Goal: Task Accomplishment & Management: Use online tool/utility

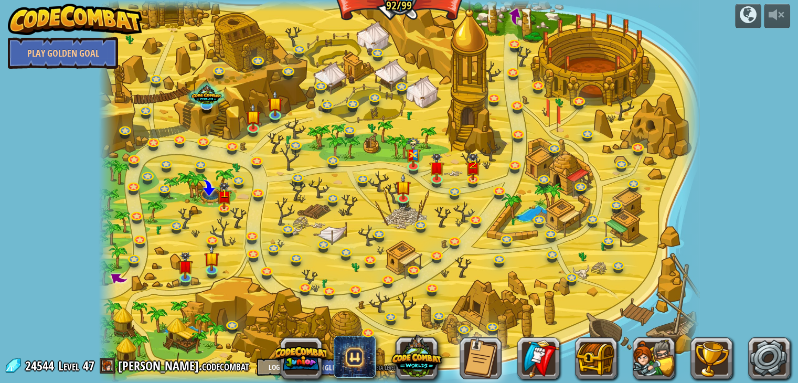
click at [448, 204] on div at bounding box center [399, 191] width 601 height 383
click at [472, 220] on link at bounding box center [476, 218] width 21 height 21
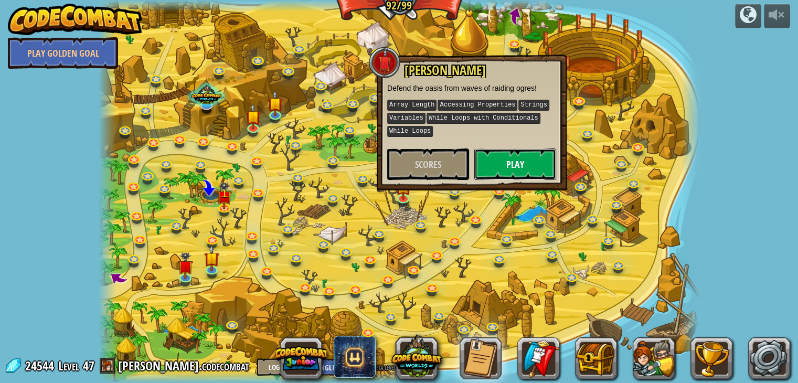
click at [519, 162] on button "Play" at bounding box center [515, 163] width 82 height 31
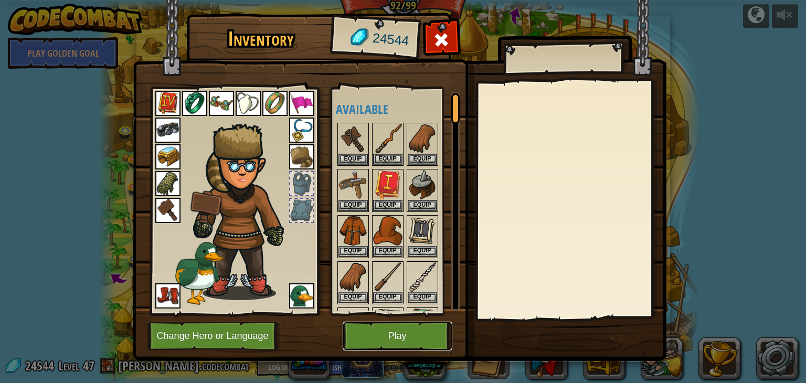
click at [381, 334] on button "Play" at bounding box center [398, 336] width 110 height 29
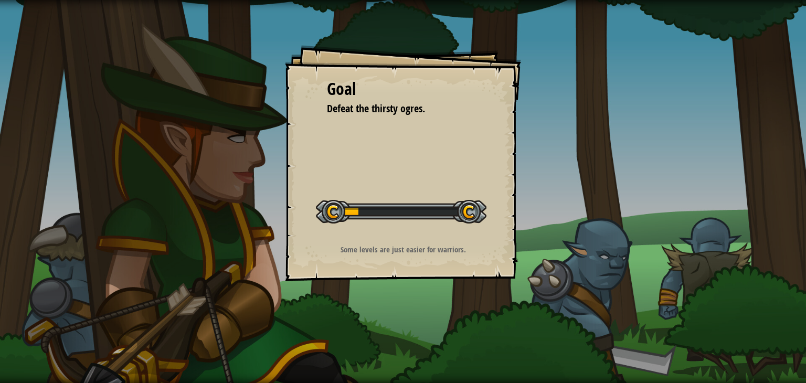
click at [421, 210] on div at bounding box center [401, 212] width 171 height 24
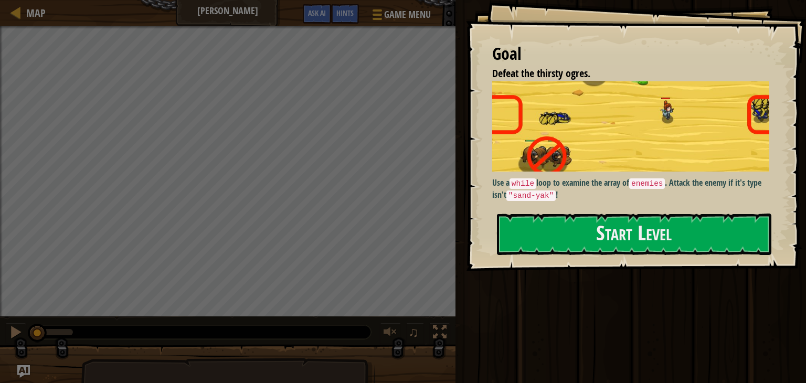
click at [582, 177] on p "Use a while loop to examine the array of enemies . Attack the enemy if it's typ…" at bounding box center [634, 189] width 285 height 25
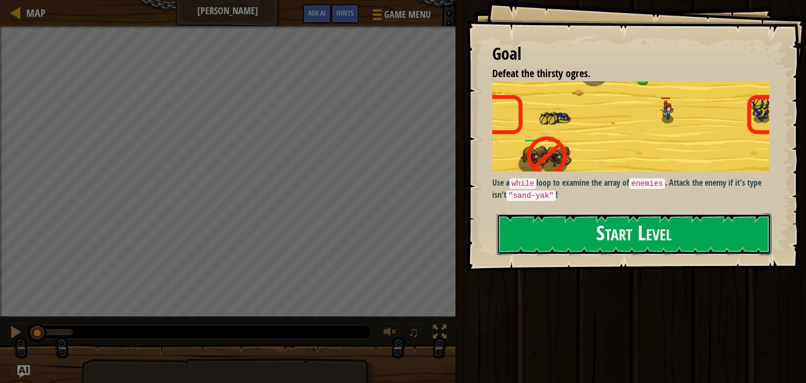
click at [577, 226] on button "Start Level" at bounding box center [634, 234] width 274 height 41
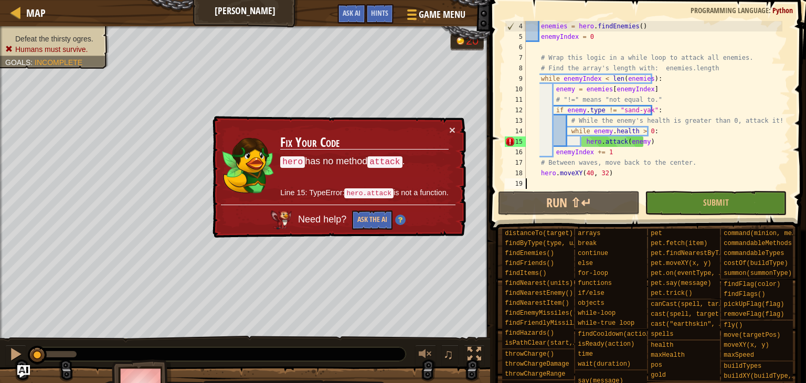
scroll to position [31, 0]
click at [455, 129] on div "× Fix Your Code hero has no method attack . Line 15: TypeError: hero.attack is …" at bounding box center [338, 177] width 256 height 122
click at [31, 11] on span "Map" at bounding box center [35, 13] width 19 height 14
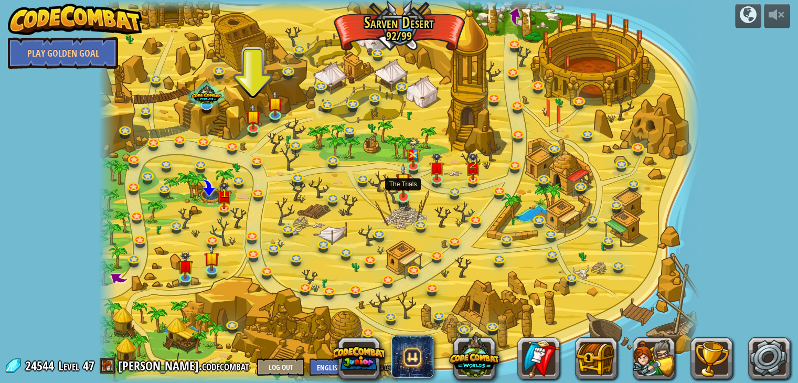
click at [405, 187] on img at bounding box center [403, 180] width 15 height 35
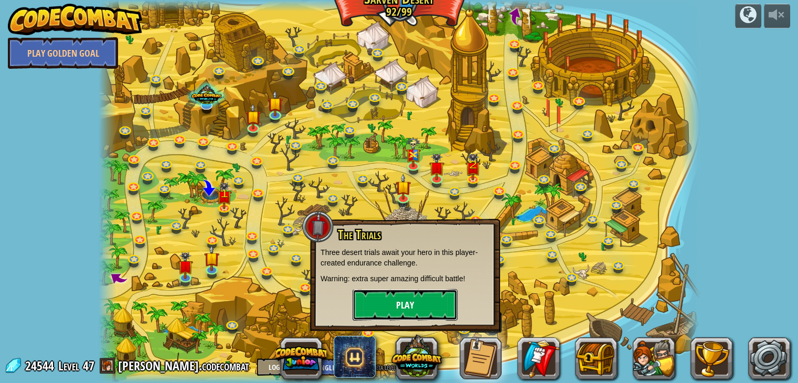
click at [407, 306] on button "Play" at bounding box center [405, 304] width 105 height 31
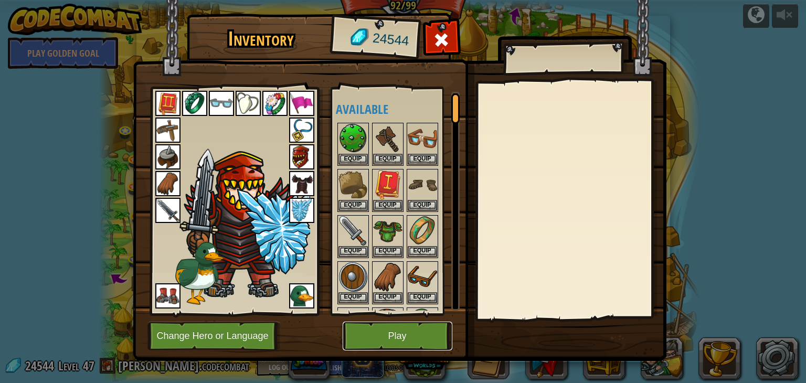
click at [359, 328] on button "Play" at bounding box center [398, 336] width 110 height 29
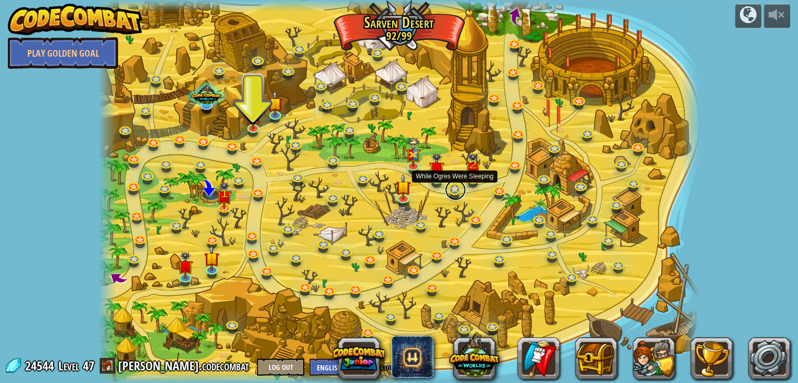
click at [452, 187] on link at bounding box center [455, 189] width 21 height 21
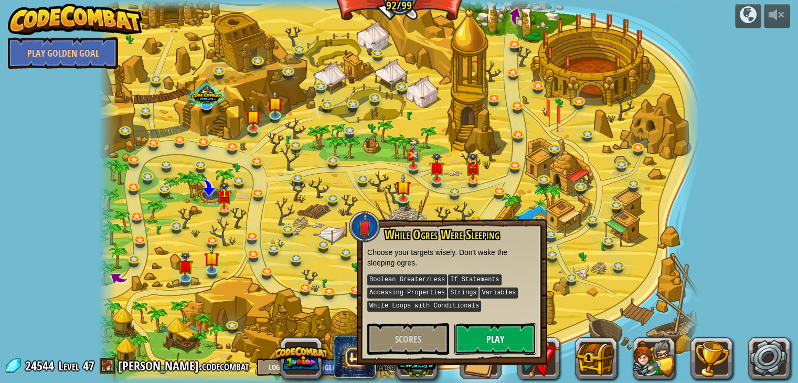
click at [493, 341] on button "Play" at bounding box center [495, 338] width 82 height 31
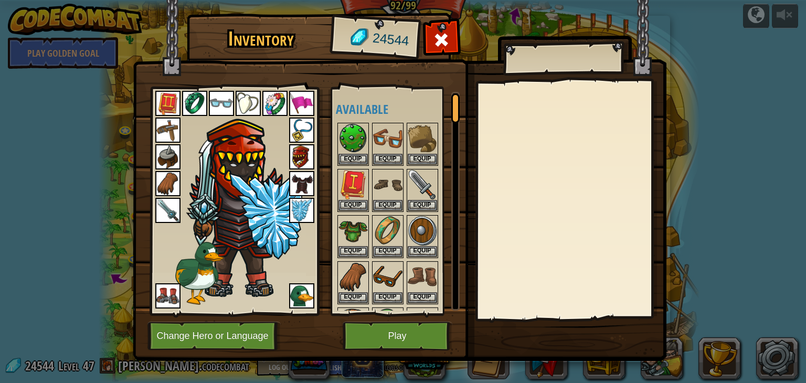
drag, startPoint x: 405, startPoint y: 320, endPoint x: 394, endPoint y: 330, distance: 15.3
click at [394, 330] on div "Inventory 24544 Available Equip Equip Equip Equip Equip Equip Equip Equip Equip…" at bounding box center [403, 189] width 534 height 346
click at [394, 330] on button "Play" at bounding box center [398, 336] width 110 height 29
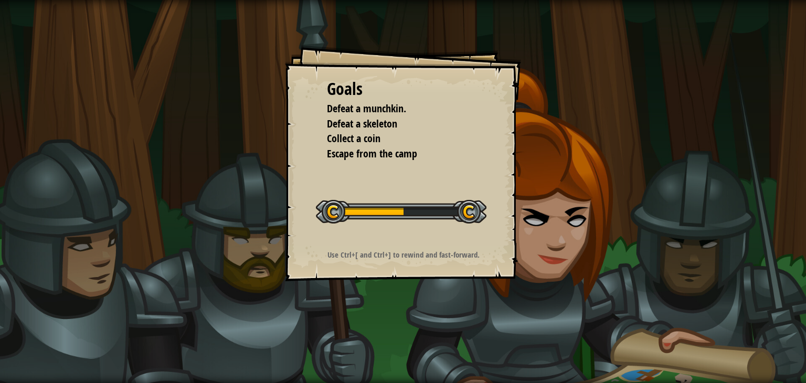
click at [409, 208] on div at bounding box center [401, 212] width 171 height 24
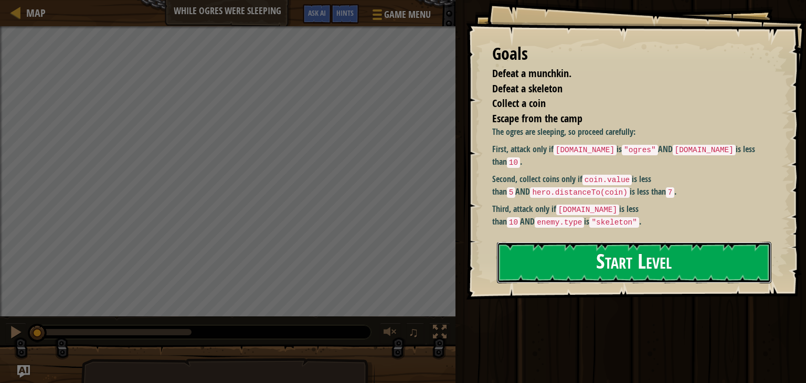
click at [620, 251] on button "Start Level" at bounding box center [634, 262] width 274 height 41
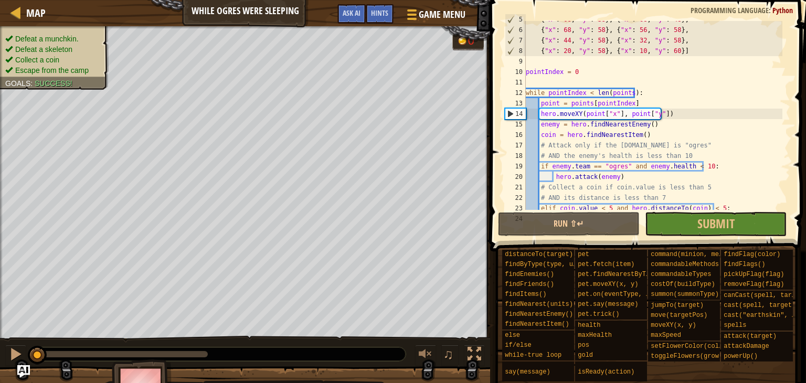
scroll to position [49, 0]
click at [712, 86] on div "{ "x" : 68 , "y" : 38 } , { "x" : 68 , "y" : 48 } , { "x" : 68 , "y" : 58 } , {…" at bounding box center [653, 119] width 259 height 210
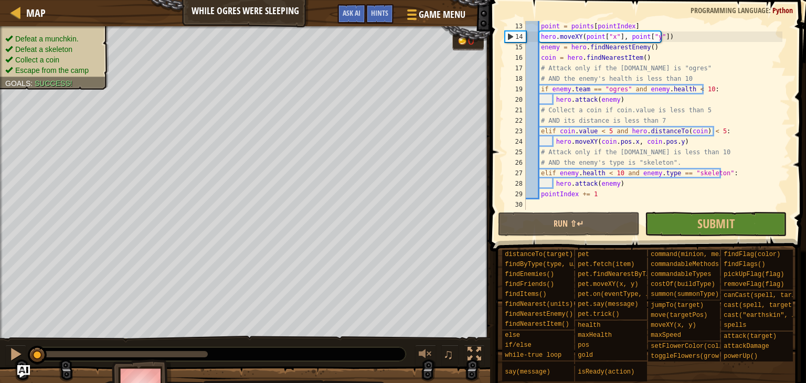
scroll to position [126, 0]
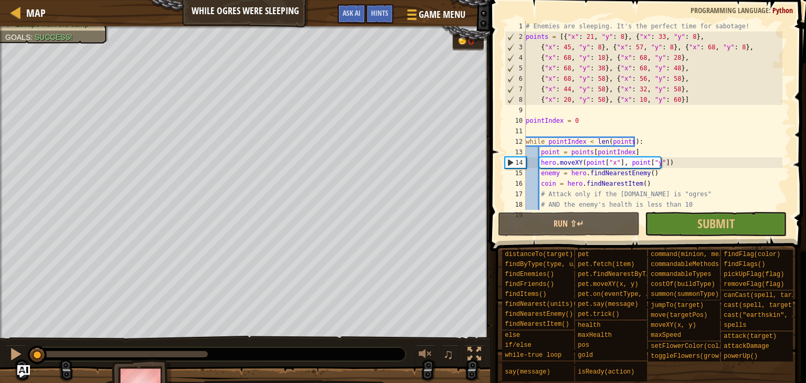
click at [772, 139] on div "# Enemies are sleeping. It's the perfect time for sabotage! points = [{ "x" : 2…" at bounding box center [653, 126] width 259 height 210
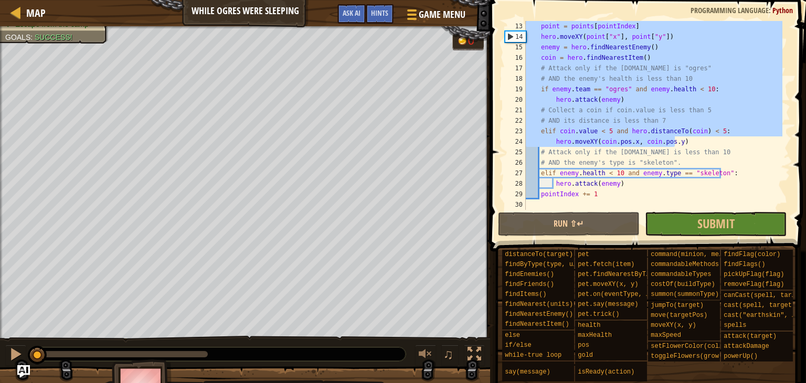
click at [772, 139] on div "point = points [ pointIndex ] hero . moveXY ( point [ "x" ] , point [ "y" ]) en…" at bounding box center [653, 115] width 259 height 189
type textarea "hero.moveXY(coin.pos.x, coin.pos.y)"
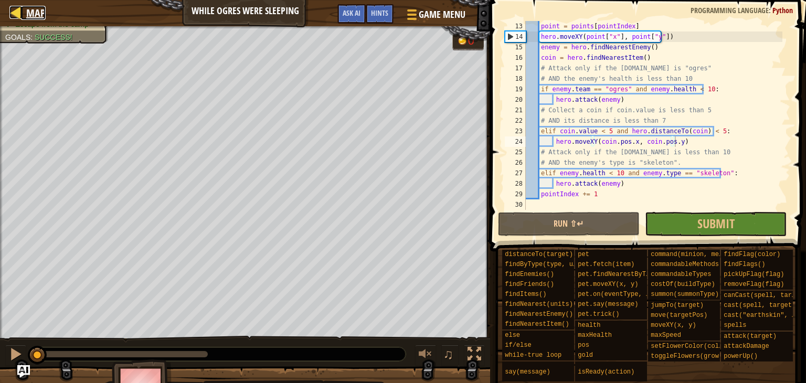
click at [31, 13] on span "Map" at bounding box center [35, 13] width 19 height 14
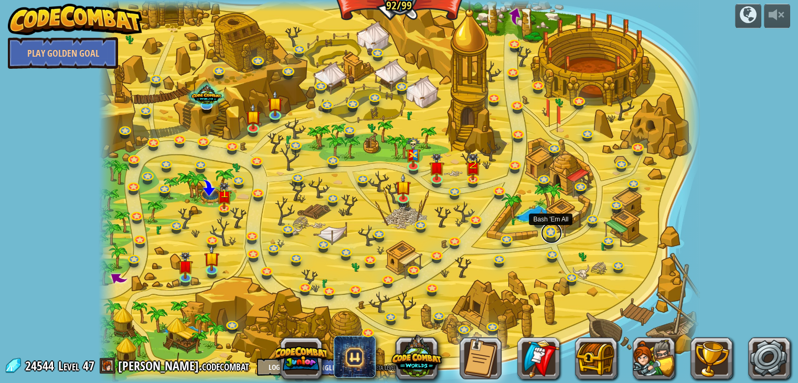
click at [551, 229] on link at bounding box center [551, 232] width 21 height 21
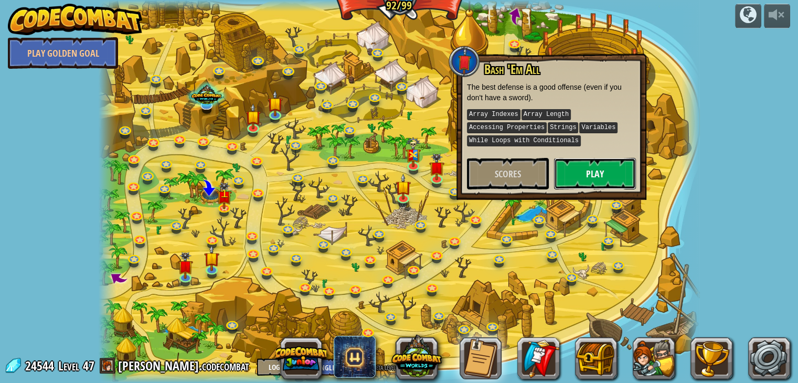
click at [588, 169] on button "Play" at bounding box center [595, 173] width 82 height 31
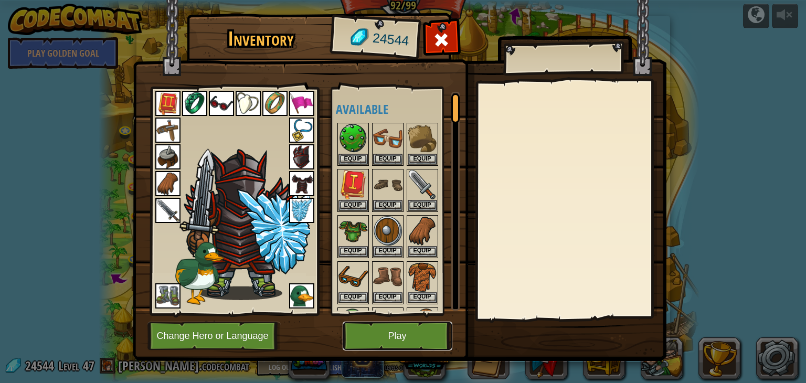
click at [416, 336] on button "Play" at bounding box center [398, 336] width 110 height 29
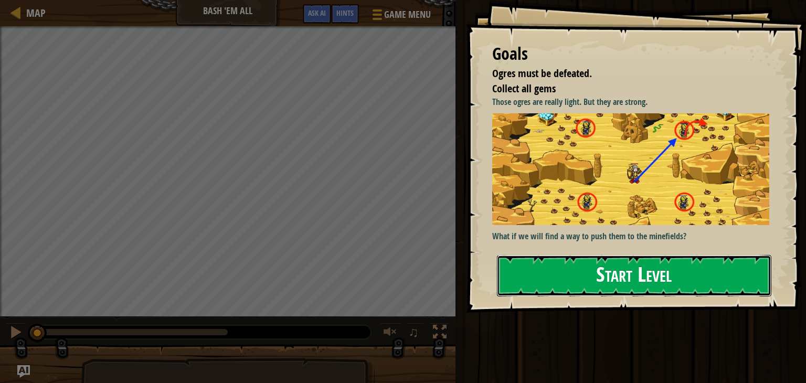
click at [630, 272] on button "Start Level" at bounding box center [634, 275] width 274 height 41
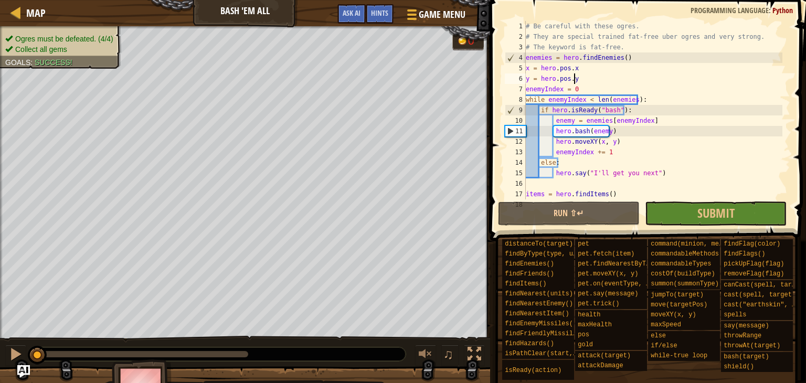
drag, startPoint x: 582, startPoint y: 76, endPoint x: 524, endPoint y: 68, distance: 58.8
drag, startPoint x: 524, startPoint y: 68, endPoint x: 747, endPoint y: 66, distance: 223.0
click at [747, 66] on div "# Be careful with these ogres. # They are special trained fat-free uber ogres a…" at bounding box center [653, 120] width 259 height 199
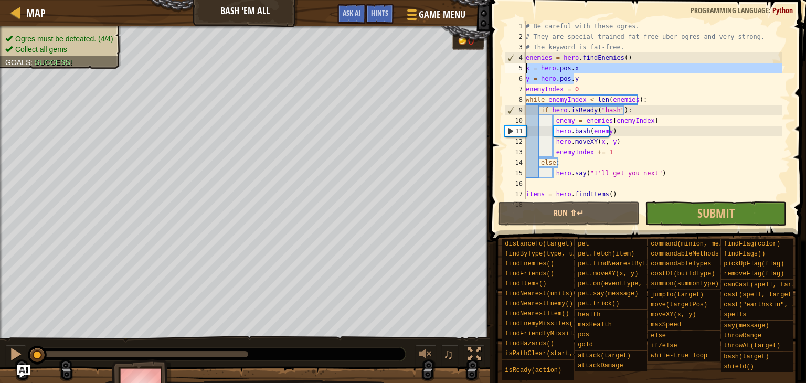
drag, startPoint x: 577, startPoint y: 78, endPoint x: 519, endPoint y: 66, distance: 59.5
click at [519, 66] on div "x = hero.pos.x 1 2 3 4 5 6 7 8 9 10 11 12 13 14 15 16 17 18 # Be careful with t…" at bounding box center [647, 110] width 288 height 178
click at [704, 76] on div "# Be careful with these ogres. # They are special trained fat-free uber ogres a…" at bounding box center [653, 110] width 259 height 178
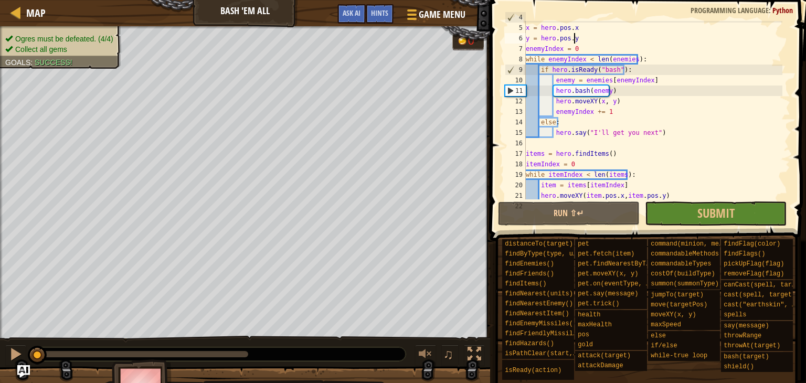
scroll to position [40, 0]
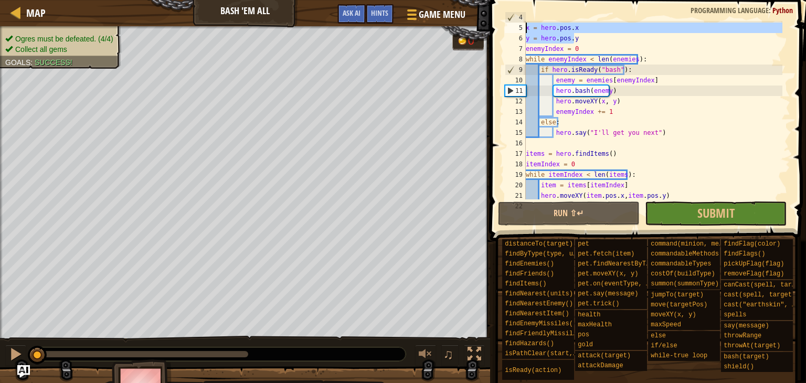
drag, startPoint x: 578, startPoint y: 34, endPoint x: 524, endPoint y: 29, distance: 53.7
click at [524, 29] on div "y = hero.pos.y 4 5 6 7 8 9 10 11 12 13 14 15 16 17 18 19 20 21 22 enemies = her…" at bounding box center [647, 110] width 288 height 178
type textarea "x = hero.pos.x y = hero.pos.y"
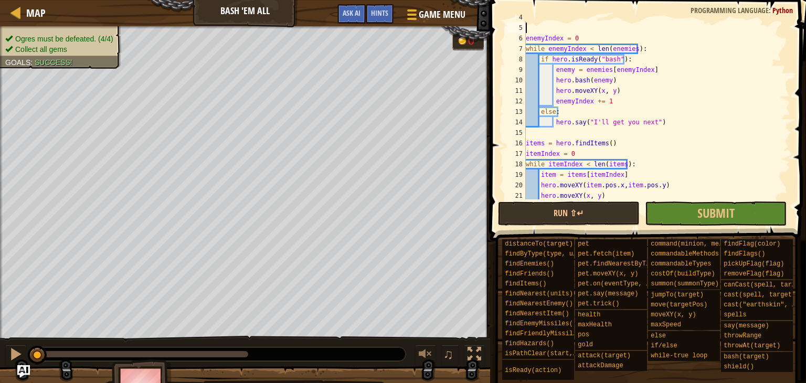
scroll to position [0, 0]
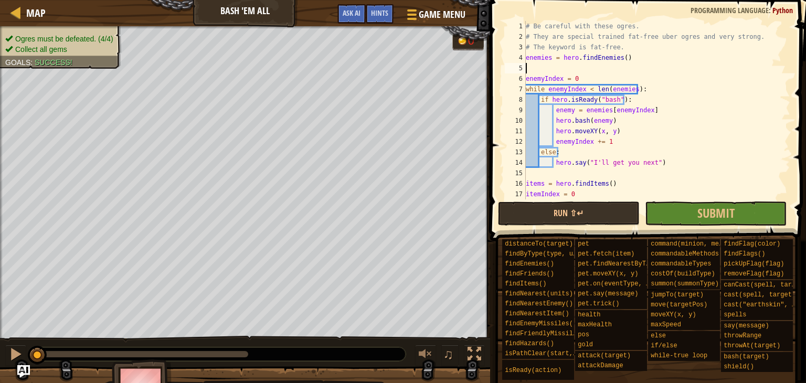
click at [610, 133] on div "# Be careful with these ogres. # They are special trained fat-free uber ogres a…" at bounding box center [653, 120] width 259 height 199
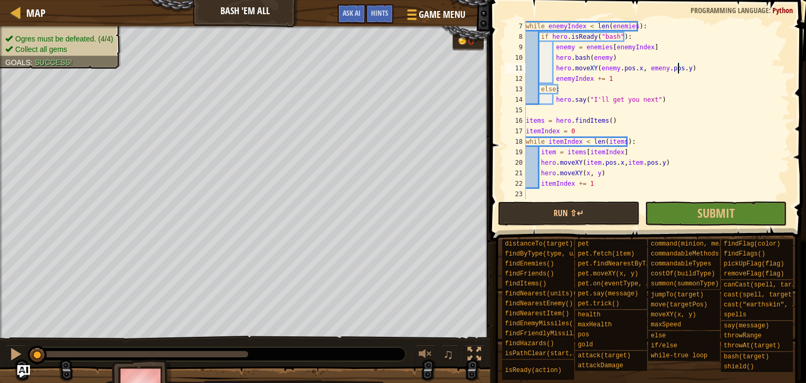
scroll to position [63, 0]
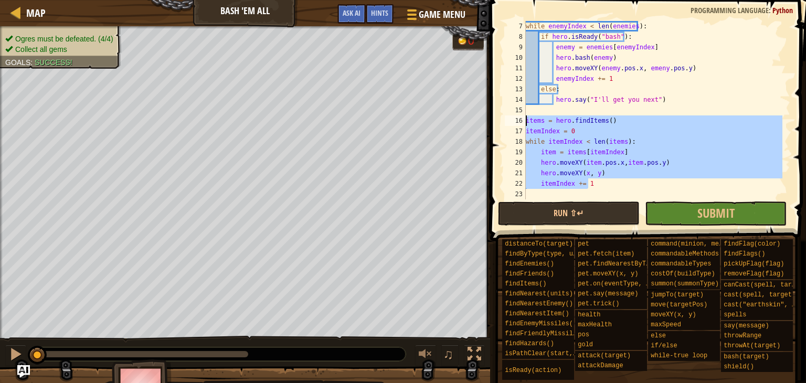
drag, startPoint x: 595, startPoint y: 184, endPoint x: 514, endPoint y: 114, distance: 106.4
click at [514, 114] on div "hero.moveXY(enemy.pos.x, emeny.pos.y) 7 8 9 10 11 12 13 14 15 16 17 18 19 20 21…" at bounding box center [647, 110] width 288 height 178
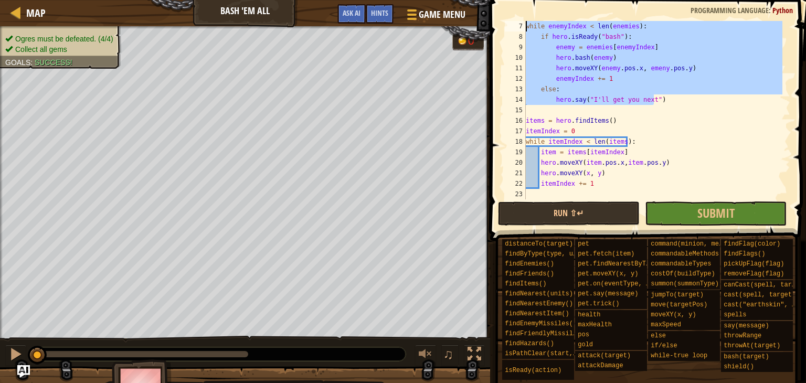
drag, startPoint x: 657, startPoint y: 95, endPoint x: 522, endPoint y: 24, distance: 153.5
click at [522, 24] on div "items = hero.findItems() 7 8 9 10 11 12 13 14 15 16 17 18 19 20 21 22 23 while …" at bounding box center [647, 110] width 288 height 178
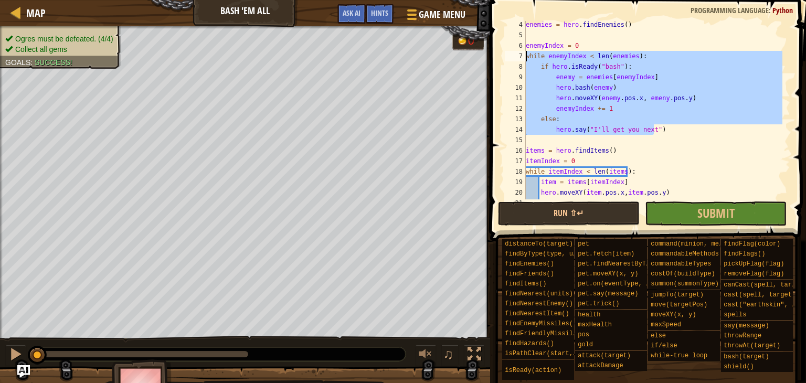
scroll to position [63, 0]
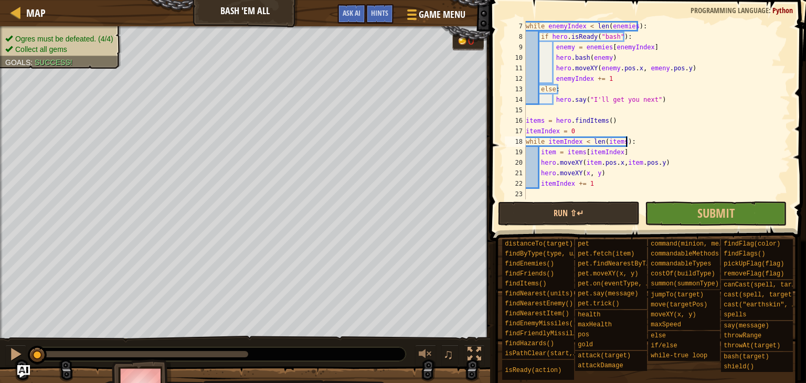
click at [676, 142] on div "while enemyIndex < len ( enemies ) : if hero . isReady ( "bash" ) : enemy = ene…" at bounding box center [653, 120] width 259 height 199
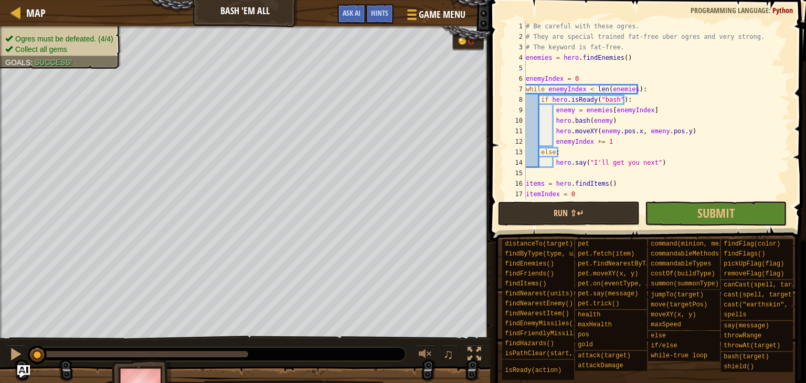
scroll to position [0, 0]
click at [628, 55] on div "# Be careful with these ogres. # They are special trained fat-free uber ogres a…" at bounding box center [653, 120] width 259 height 199
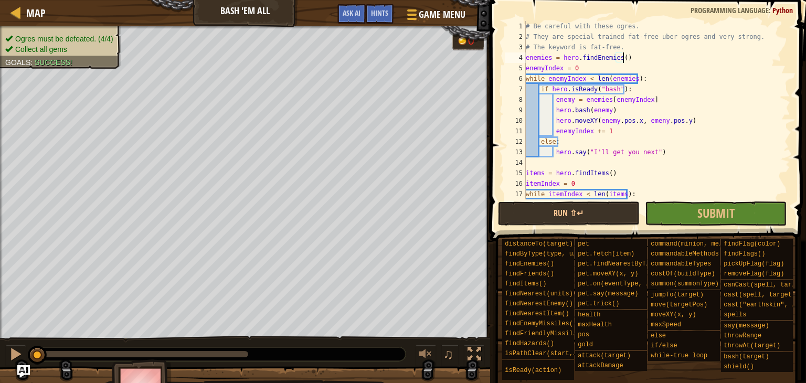
type textarea "enemies = hero.findEnemies()"
click at [33, 11] on span "Map" at bounding box center [35, 13] width 19 height 14
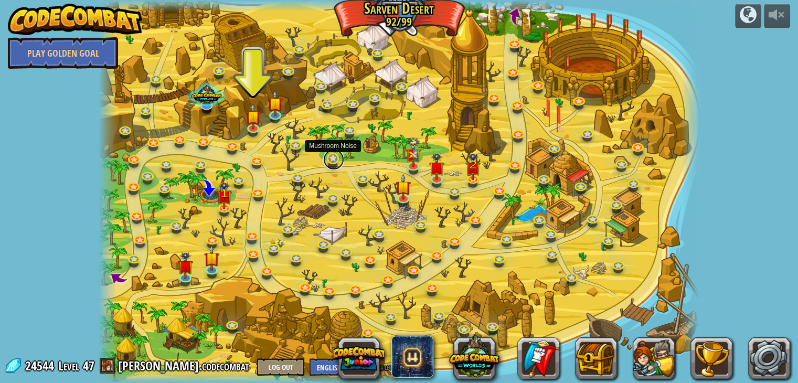
click at [335, 155] on link at bounding box center [333, 159] width 21 height 21
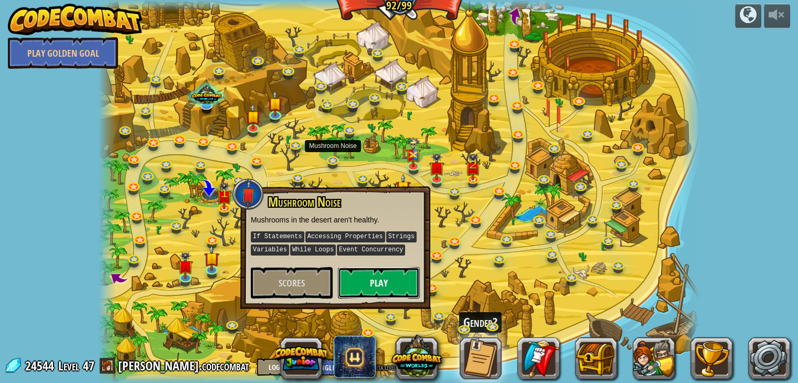
click at [365, 278] on button "Play" at bounding box center [379, 282] width 82 height 31
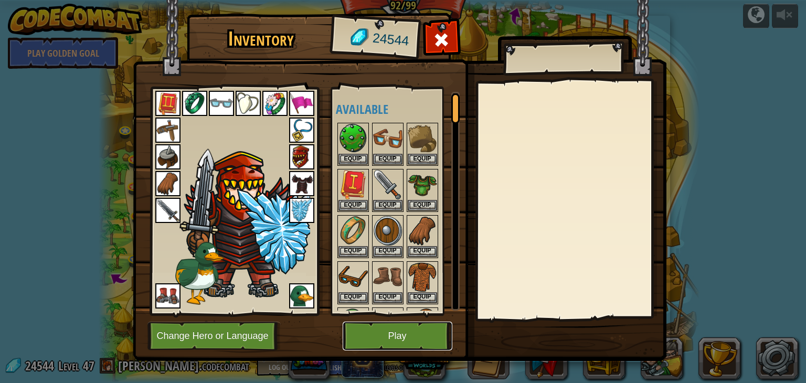
click at [397, 340] on button "Play" at bounding box center [398, 336] width 110 height 29
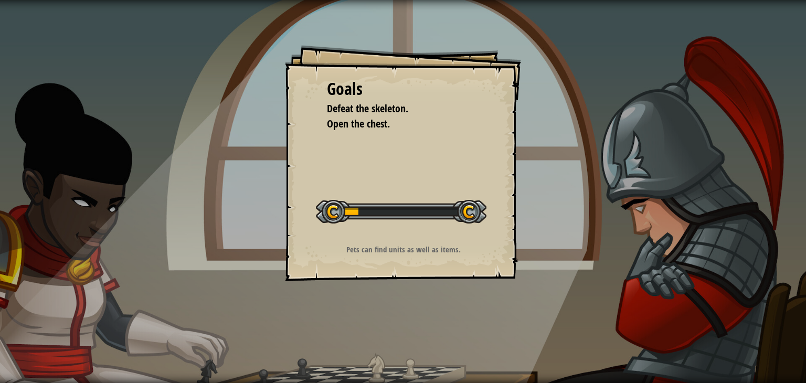
click at [427, 206] on div at bounding box center [401, 212] width 171 height 24
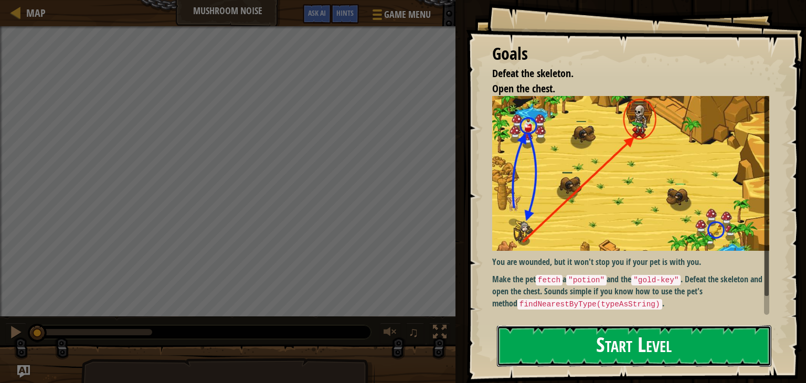
click at [546, 334] on button "Start Level" at bounding box center [634, 345] width 274 height 41
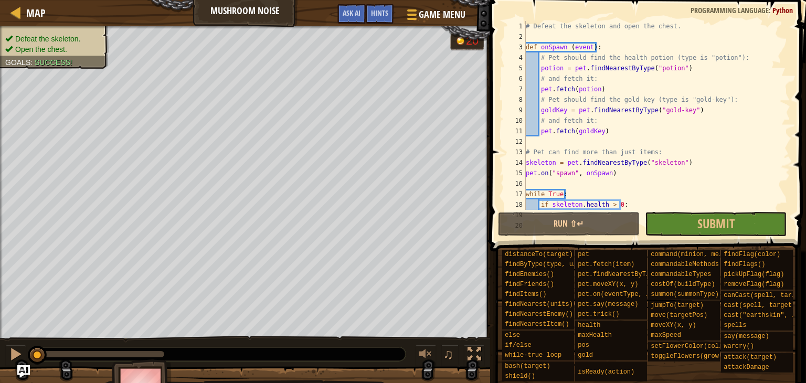
click at [600, 152] on div "# Defeat the skeleton and open the chest. def onSpawn ( event ) : # Pet should …" at bounding box center [653, 126] width 259 height 210
click at [737, 150] on div "# Defeat the skeleton and open the chest. def onSpawn ( event ) : # Pet should …" at bounding box center [653, 126] width 259 height 210
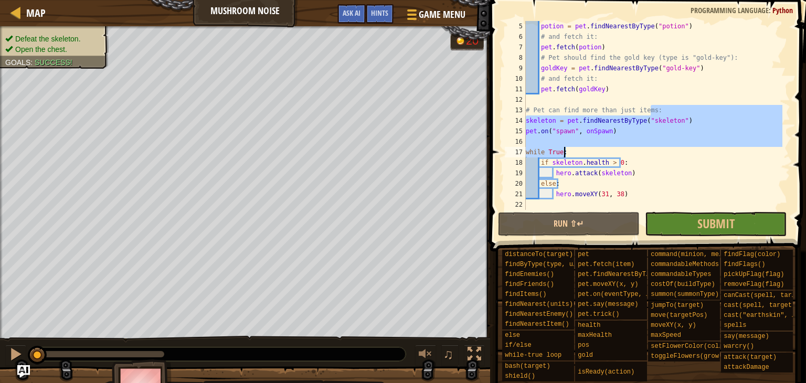
scroll to position [42, 0]
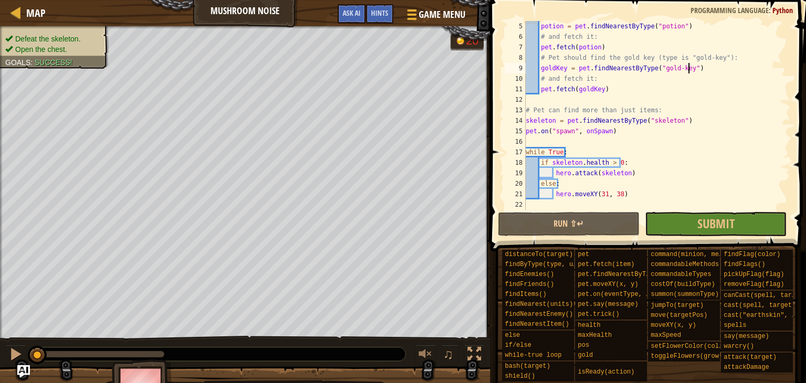
drag, startPoint x: 737, startPoint y: 150, endPoint x: 702, endPoint y: 72, distance: 84.8
click at [702, 72] on div "potion = pet . findNearestByType ( "potion" ) # and fetch it: pet . fetch ( pot…" at bounding box center [653, 126] width 259 height 210
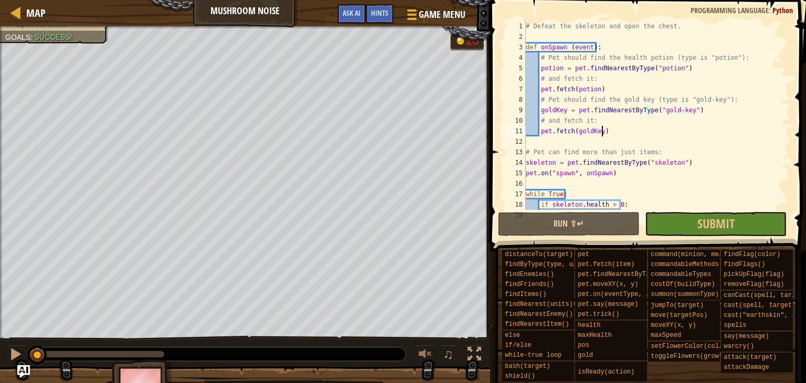
scroll to position [0, 0]
drag, startPoint x: 703, startPoint y: 103, endPoint x: 751, endPoint y: 108, distance: 48.5
click at [751, 108] on div "# Defeat the skeleton and open the chest. def onSpawn ( event ) : # Pet should …" at bounding box center [653, 126] width 259 height 210
click at [557, 220] on button "Run ⇧↵" at bounding box center [569, 224] width 142 height 24
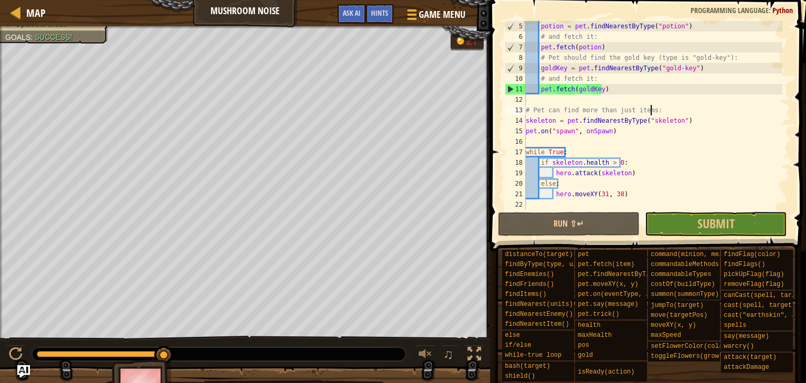
click at [709, 154] on div "potion = pet . findNearestByType ( "potion" ) # and fetch it: pet . fetch ( pot…" at bounding box center [653, 126] width 259 height 210
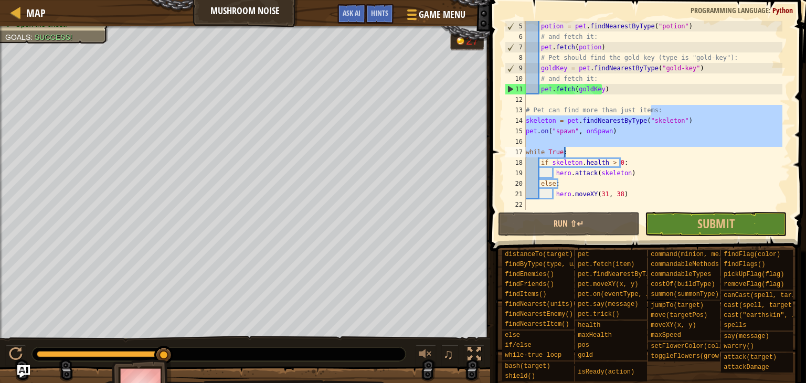
click at [657, 120] on div "potion = pet . findNearestByType ( "potion" ) # and fetch it: pet . fetch ( pot…" at bounding box center [653, 126] width 259 height 210
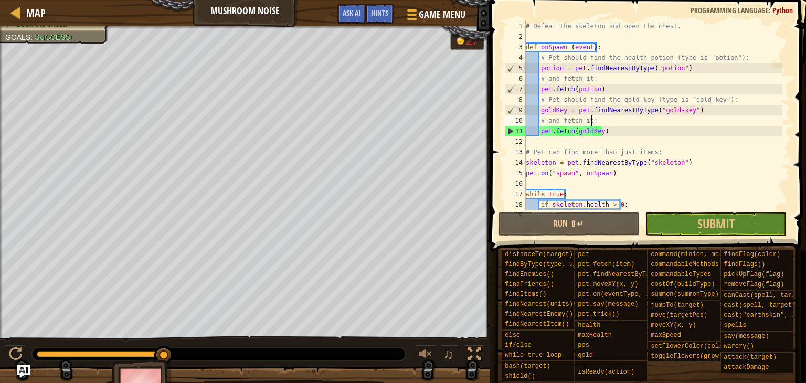
type textarea "# and fetch it:"
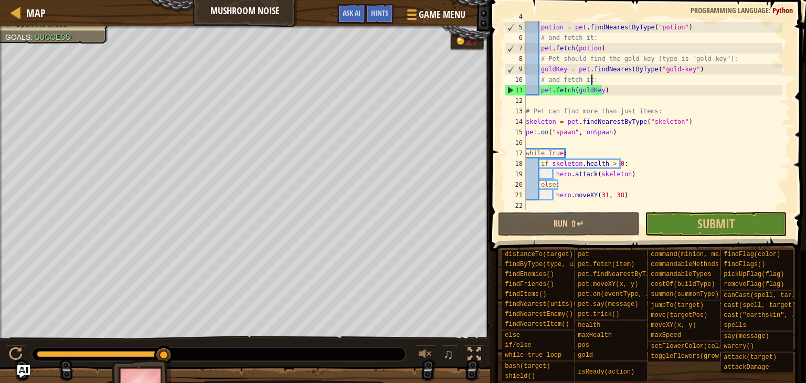
scroll to position [40, 0]
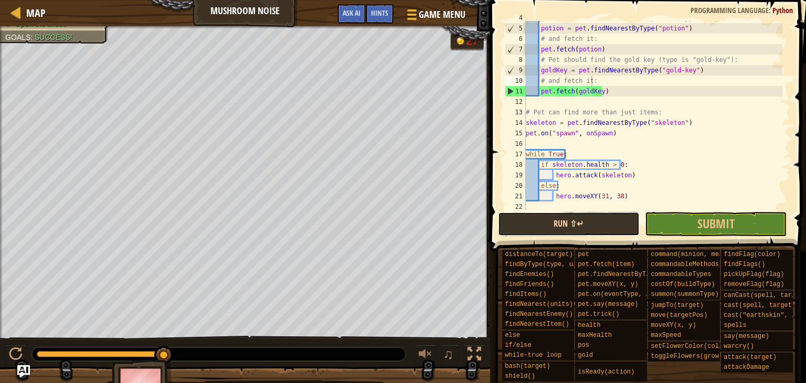
click at [570, 222] on button "Run ⇧↵" at bounding box center [569, 224] width 142 height 24
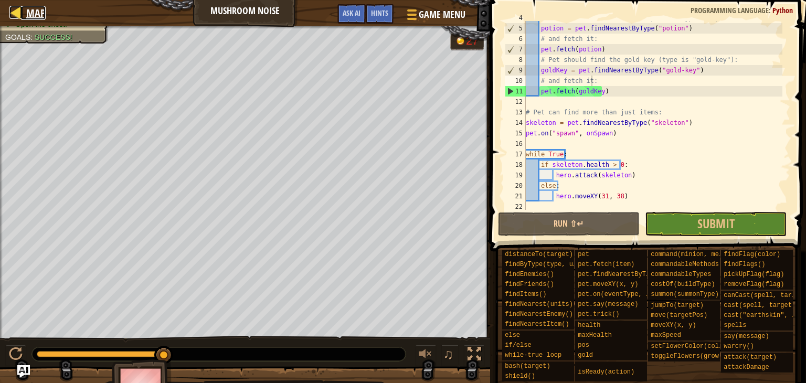
click at [33, 13] on span "Map" at bounding box center [35, 13] width 19 height 14
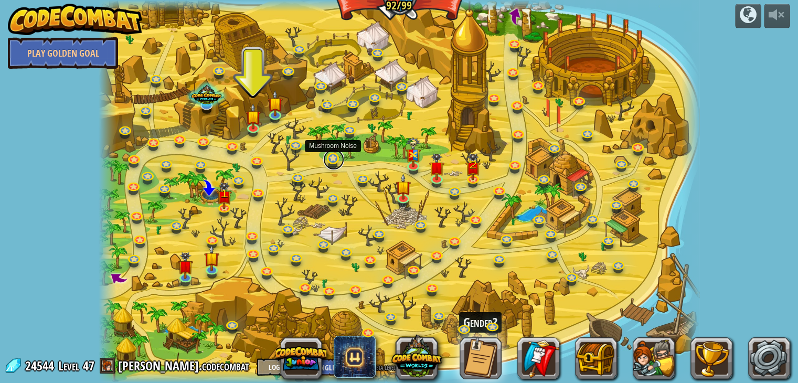
click at [327, 155] on link at bounding box center [333, 159] width 21 height 21
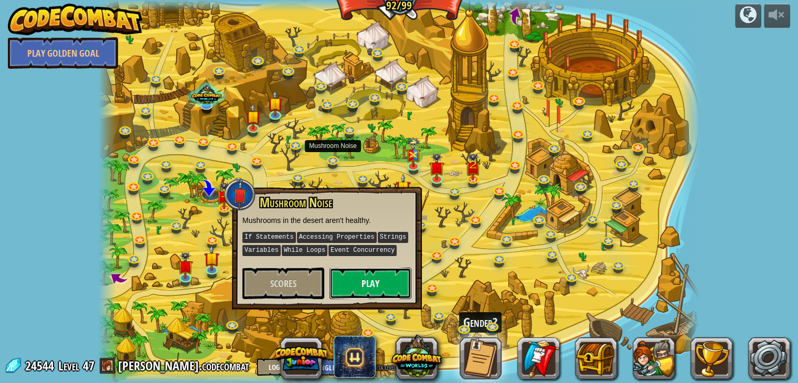
click at [351, 278] on button "Play" at bounding box center [371, 283] width 82 height 31
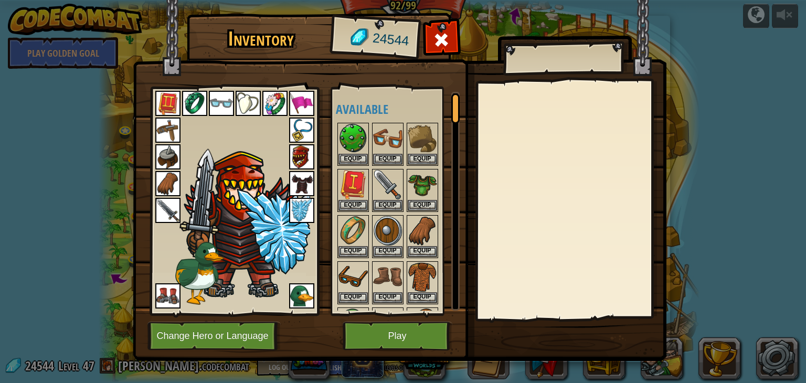
click at [304, 290] on img at bounding box center [301, 295] width 25 height 25
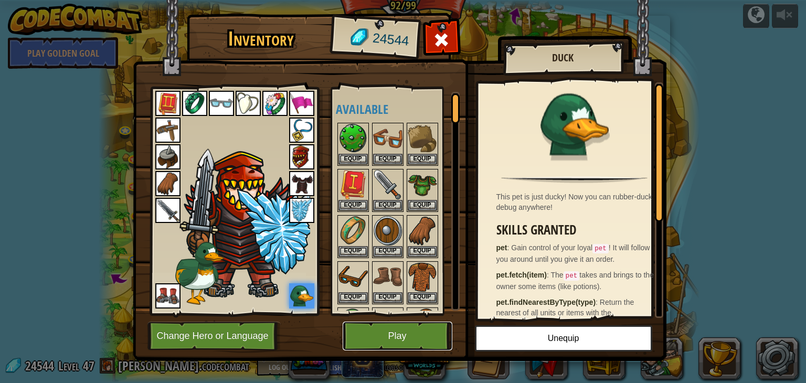
click at [401, 341] on button "Play" at bounding box center [398, 336] width 110 height 29
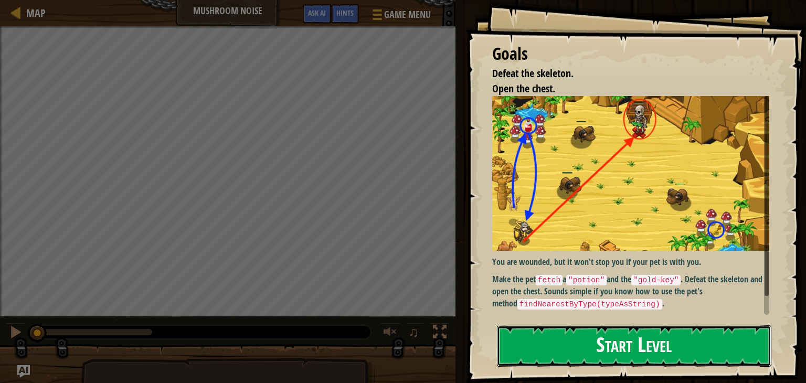
click at [529, 357] on button "Start Level" at bounding box center [634, 345] width 274 height 41
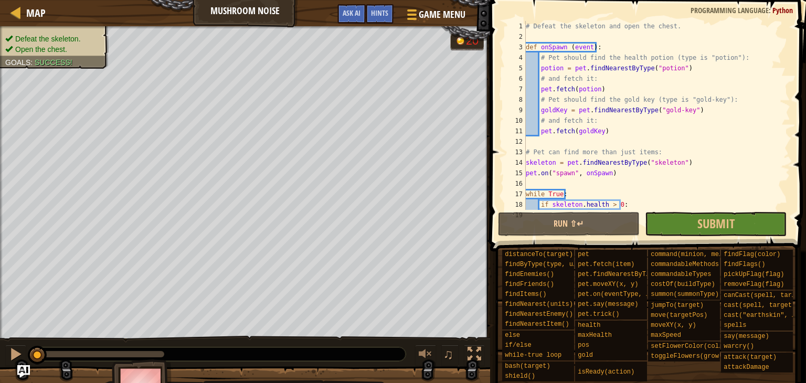
scroll to position [42, 0]
click at [685, 137] on div "# Defeat the skeleton and open the chest. def onSpawn ( event ) : # Pet should …" at bounding box center [653, 126] width 259 height 210
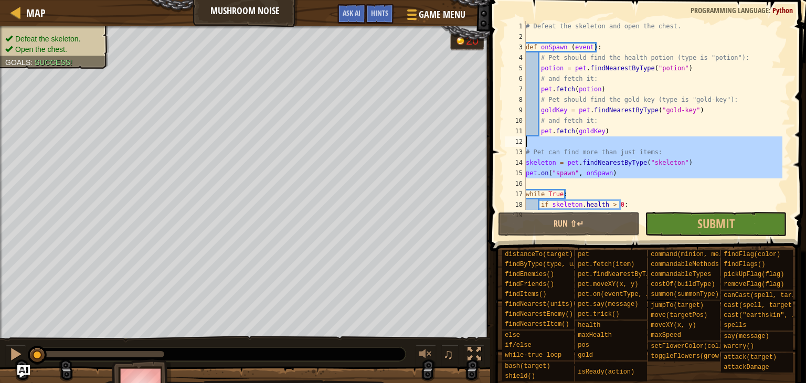
click at [741, 103] on div "# Defeat the skeleton and open the chest. def onSpawn ( event ) : # Pet should …" at bounding box center [653, 126] width 259 height 210
type textarea "# Pet should find the gold key (type is "gold-key"):"
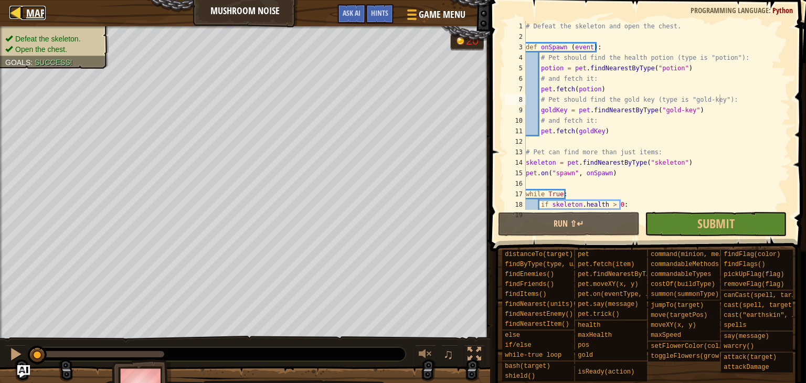
click at [18, 9] on div at bounding box center [15, 12] width 13 height 13
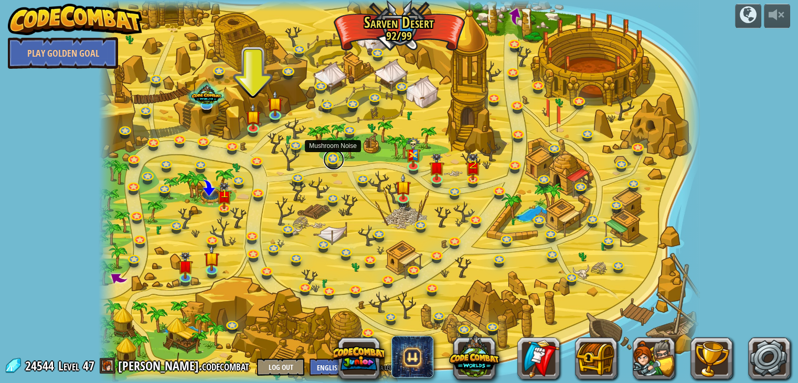
click at [332, 158] on link at bounding box center [333, 159] width 21 height 21
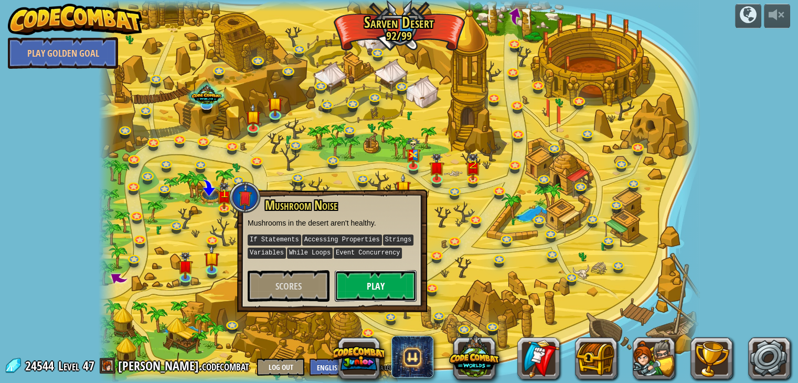
click at [387, 288] on button "Play" at bounding box center [376, 285] width 82 height 31
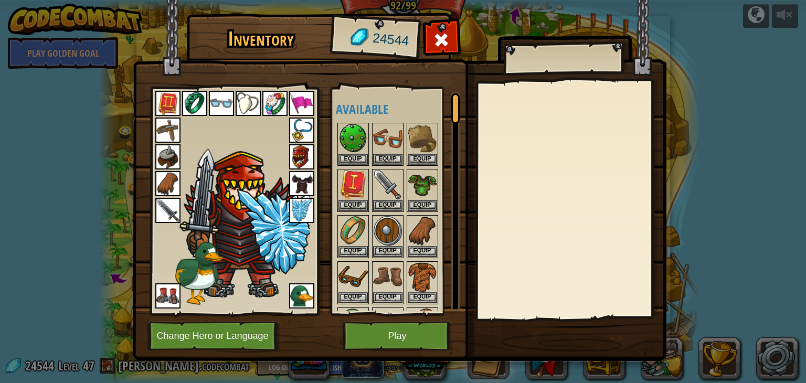
click at [300, 297] on img at bounding box center [301, 295] width 25 height 25
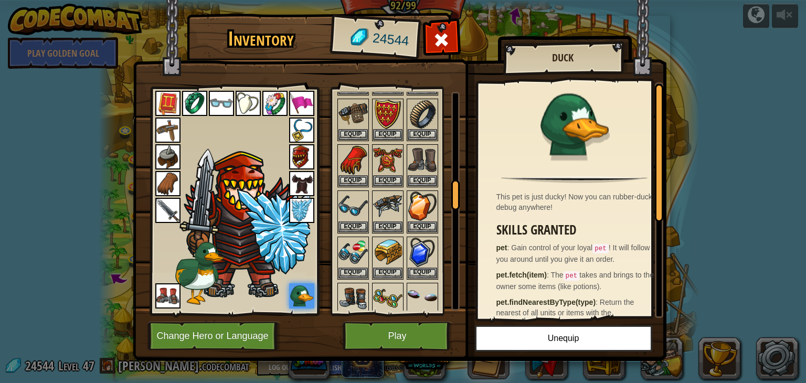
scroll to position [916, 0]
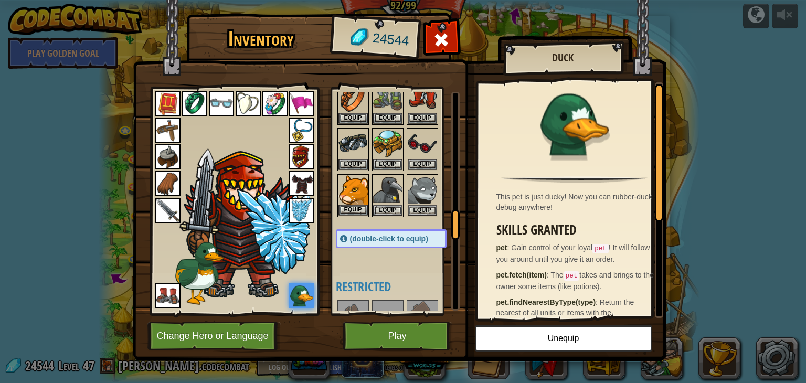
click at [354, 181] on img at bounding box center [352, 189] width 29 height 29
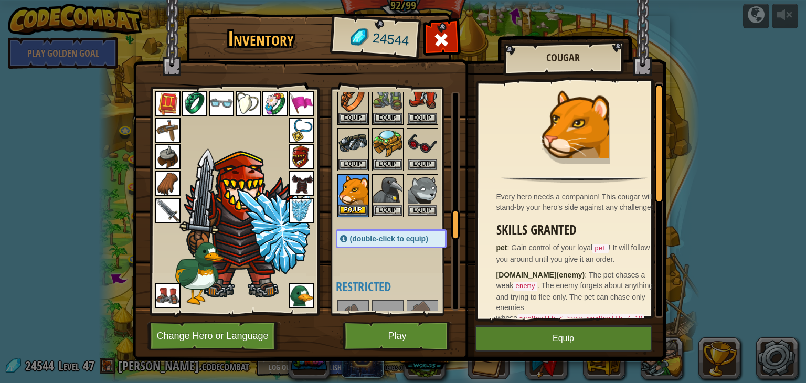
click at [354, 181] on img at bounding box center [352, 189] width 29 height 29
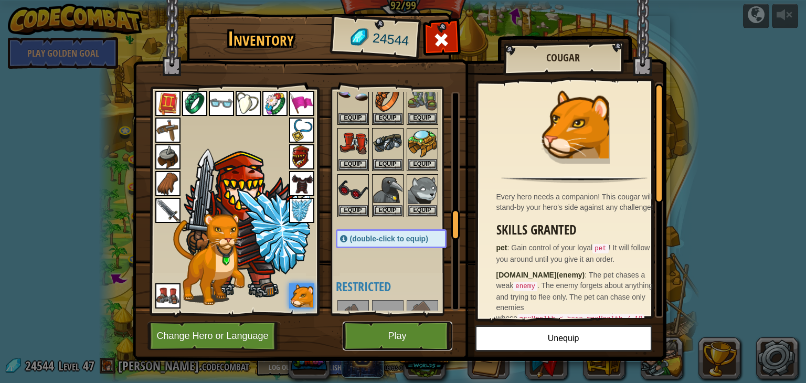
click at [388, 337] on button "Play" at bounding box center [398, 336] width 110 height 29
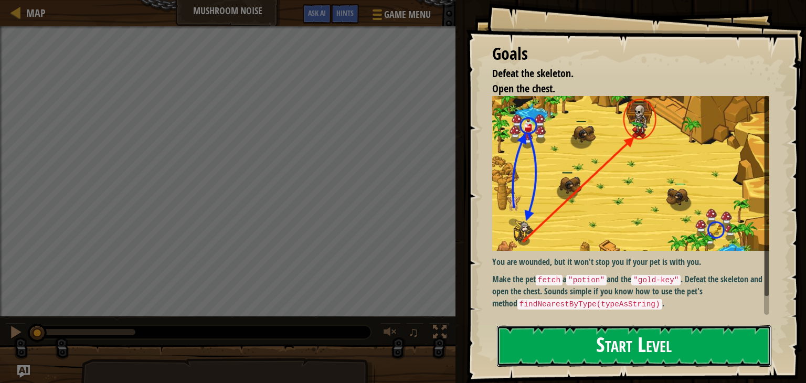
click at [554, 355] on button "Start Level" at bounding box center [634, 345] width 274 height 41
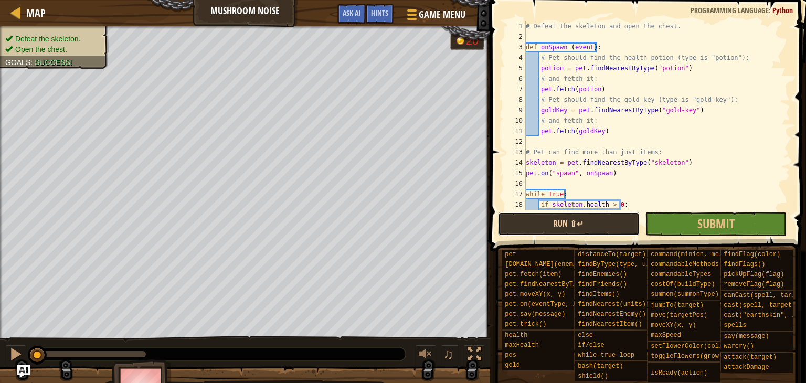
click at [537, 221] on button "Run ⇧↵" at bounding box center [569, 224] width 142 height 24
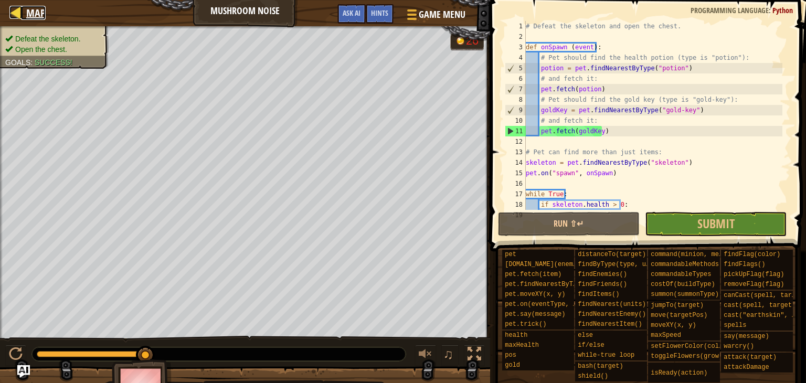
click at [35, 7] on span "Map" at bounding box center [35, 13] width 19 height 14
